Goal: Task Accomplishment & Management: Complete application form

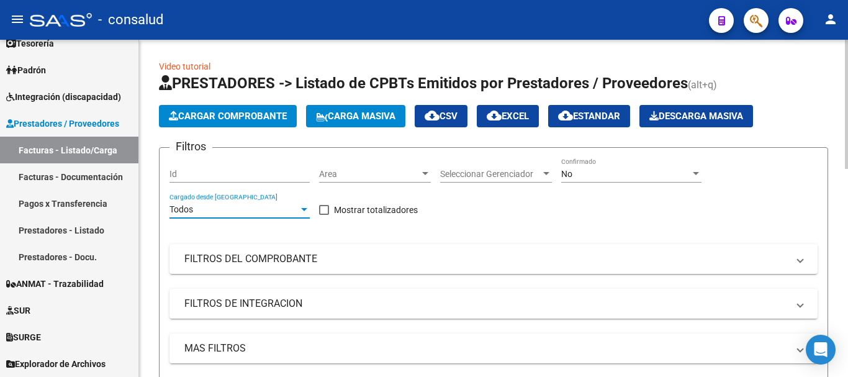
click at [207, 205] on div "Todos" at bounding box center [233, 209] width 129 height 11
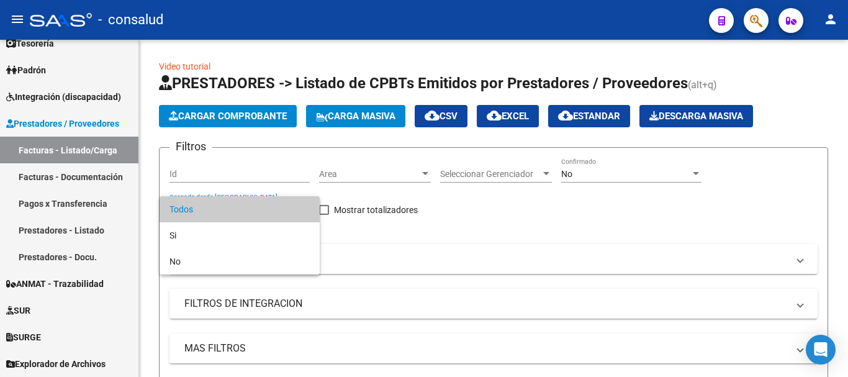
click at [638, 208] on div at bounding box center [424, 188] width 848 height 377
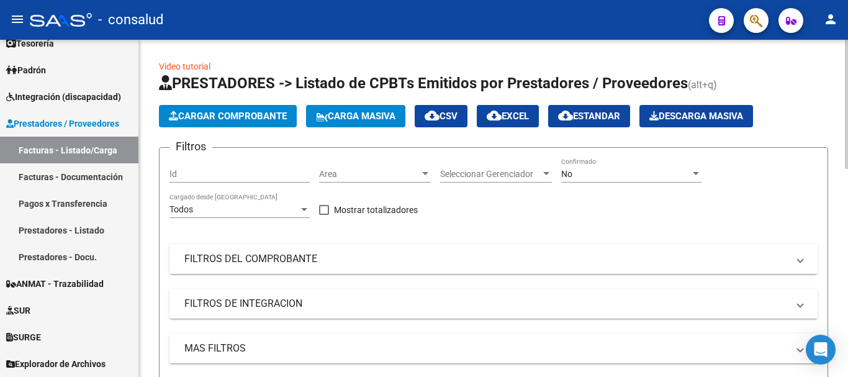
click at [274, 262] on mat-panel-title "FILTROS DEL COMPROBANTE" at bounding box center [485, 259] width 603 height 14
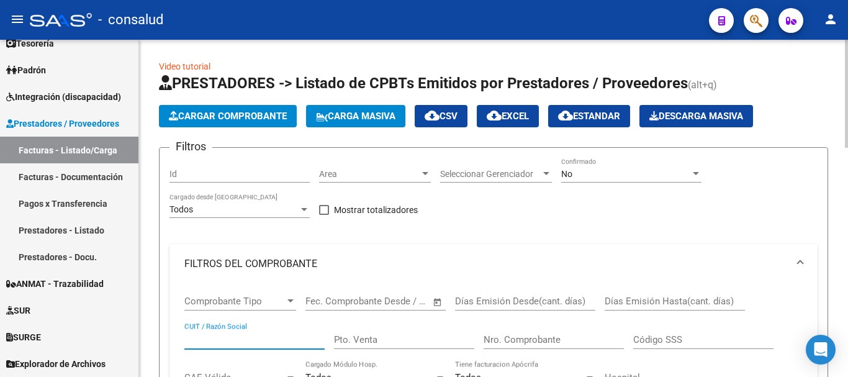
click at [208, 337] on input "CUIT / Razón Social" at bounding box center [254, 339] width 140 height 11
type input "27418329942"
click at [604, 177] on div "No" at bounding box center [625, 174] width 129 height 11
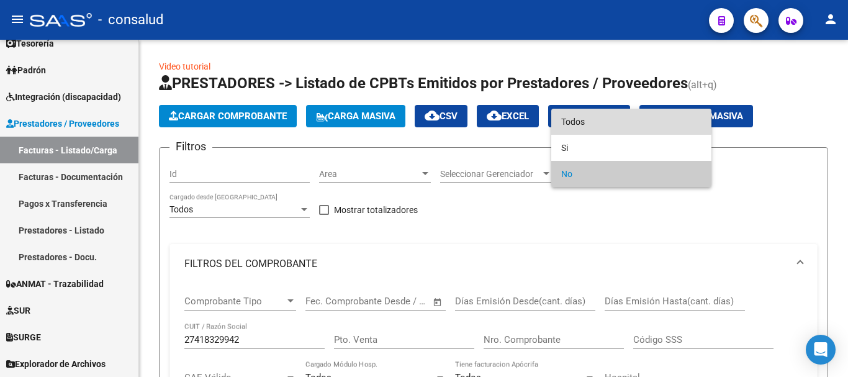
click at [629, 119] on span "Todos" at bounding box center [631, 122] width 140 height 26
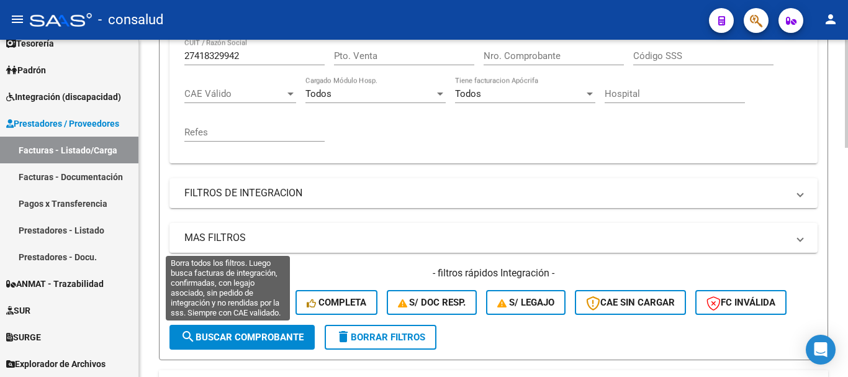
scroll to position [434, 0]
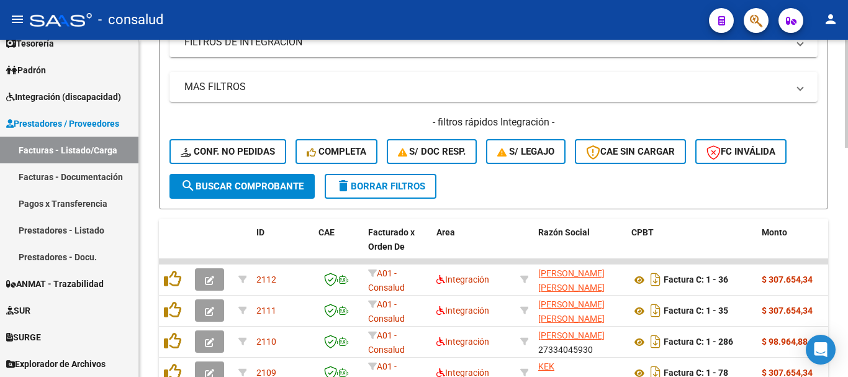
click at [249, 196] on button "search Buscar Comprobante" at bounding box center [241, 186] width 145 height 25
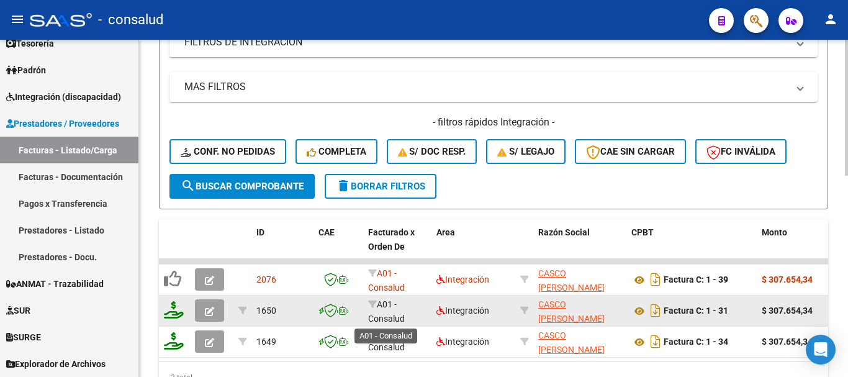
scroll to position [2, 0]
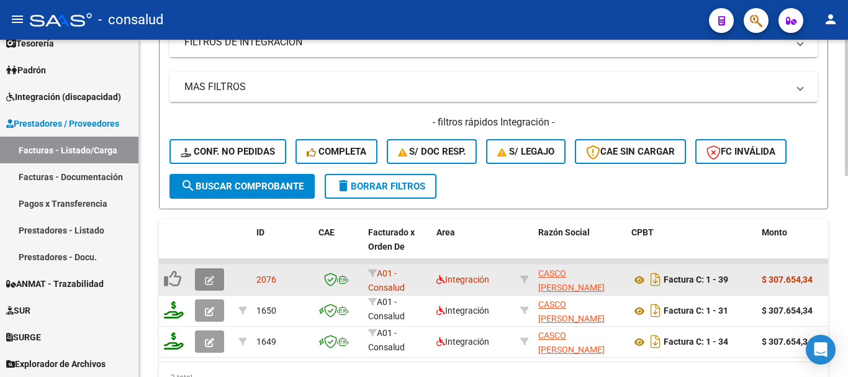
click at [215, 281] on button "button" at bounding box center [209, 279] width 29 height 22
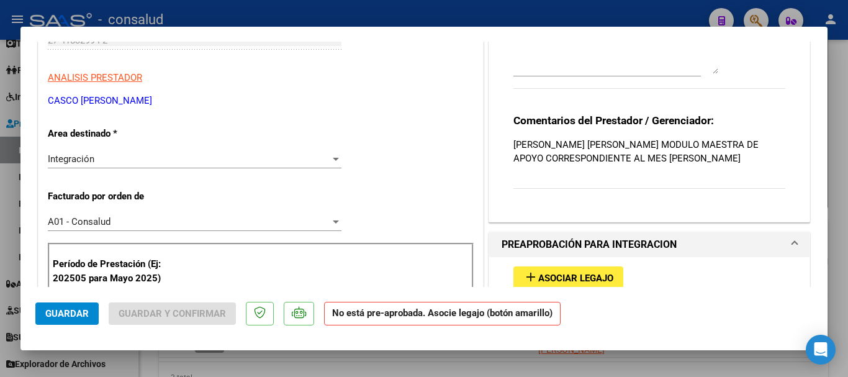
scroll to position [0, 0]
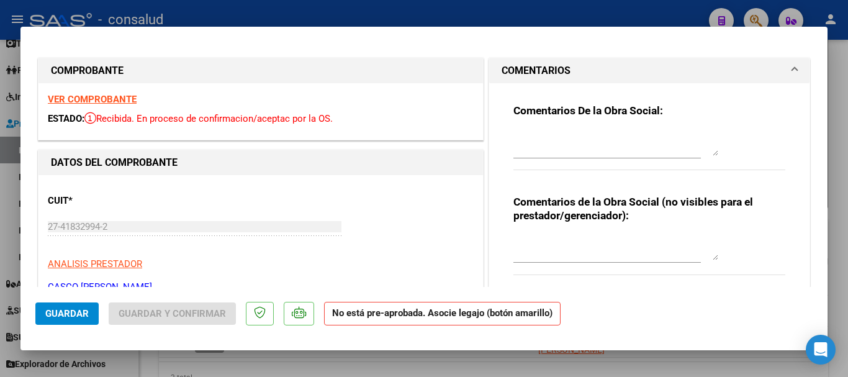
click at [62, 95] on strong "VER COMPROBANTE" at bounding box center [92, 99] width 89 height 11
type input "$ 0,00"
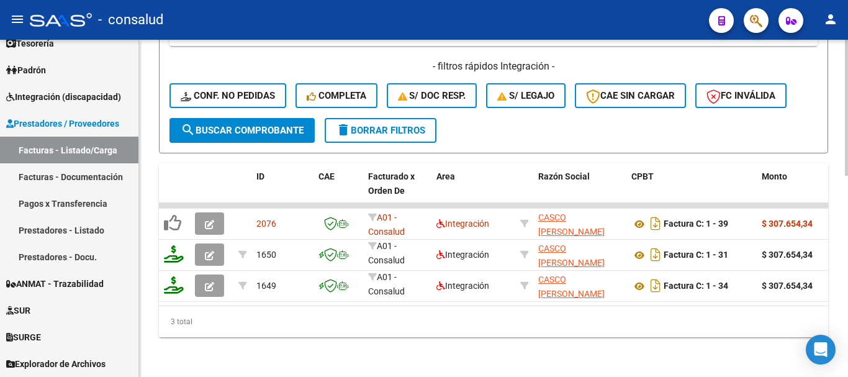
scroll to position [500, 0]
